Goal: Information Seeking & Learning: Learn about a topic

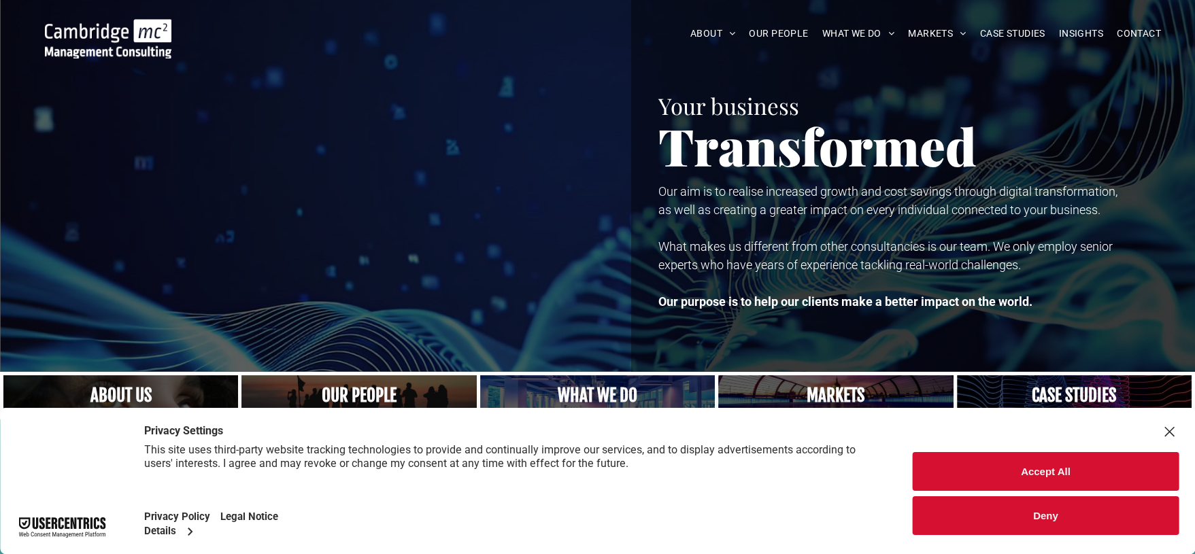
click at [1040, 515] on button "Deny" at bounding box center [1045, 515] width 266 height 39
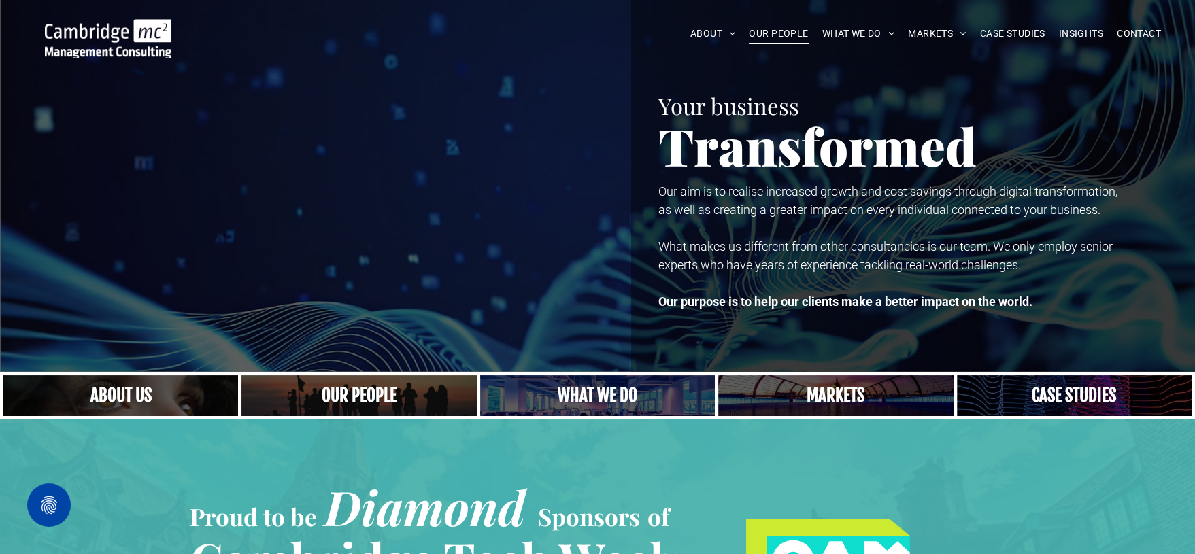
click at [781, 32] on span "OUR PEOPLE" at bounding box center [778, 33] width 59 height 21
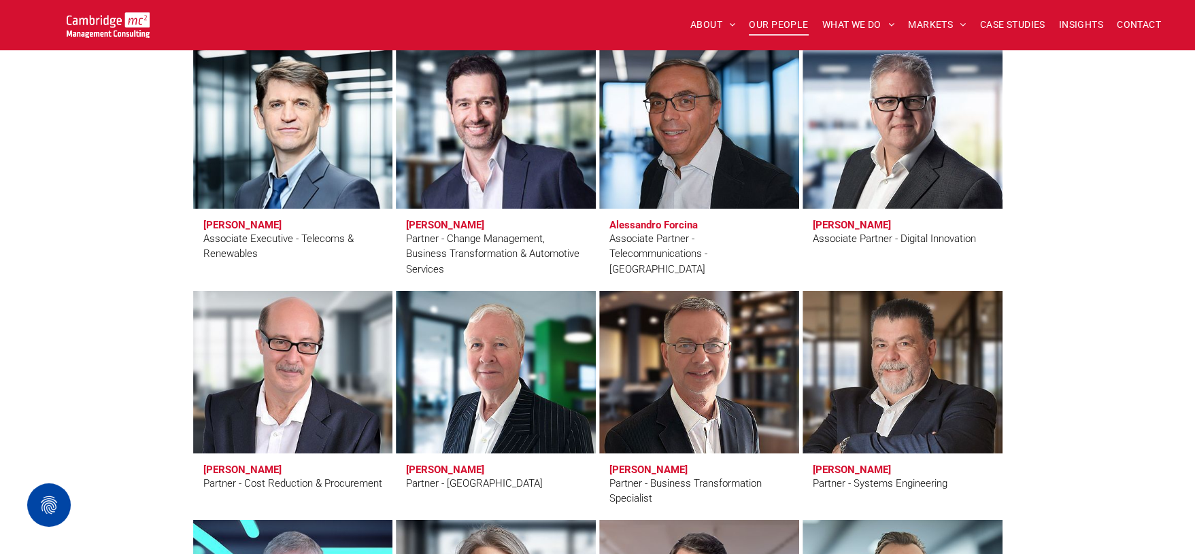
scroll to position [2946, 0]
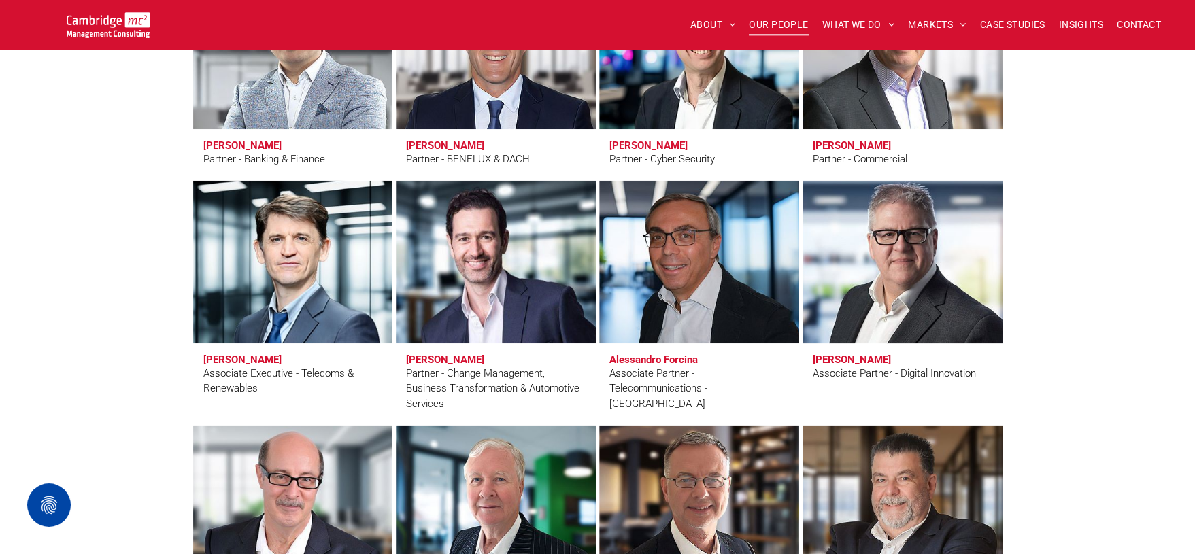
click at [869, 358] on h3 "[PERSON_NAME]" at bounding box center [852, 360] width 78 height 12
click at [883, 260] on link at bounding box center [901, 261] width 211 height 173
